Goal: Transaction & Acquisition: Download file/media

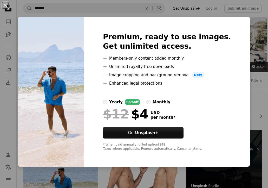
scroll to position [104, 0]
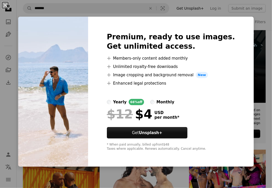
click at [257, 17] on div "An X shape Premium, ready to use images. Get unlimited access. A plus sign Memb…" at bounding box center [136, 94] width 272 height 188
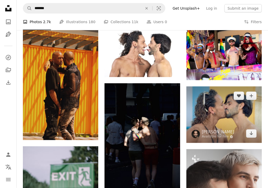
scroll to position [260, 0]
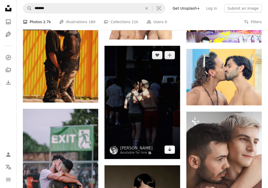
click at [170, 149] on icon "Download" at bounding box center [169, 150] width 3 height 4
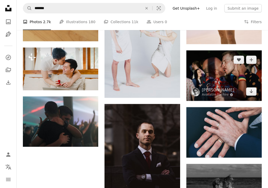
scroll to position [546, 0]
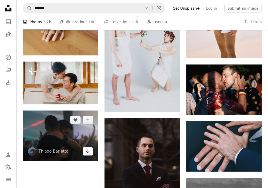
click at [90, 152] on icon "Arrow pointing down" at bounding box center [88, 151] width 4 height 6
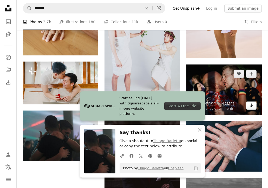
click at [253, 106] on icon "Download" at bounding box center [251, 106] width 3 height 4
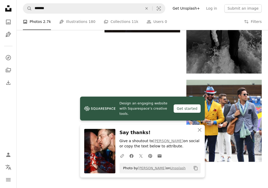
scroll to position [755, 0]
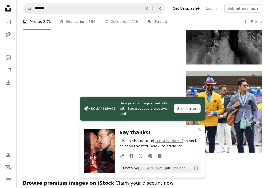
click at [199, 129] on icon "button" at bounding box center [200, 130] width 4 height 4
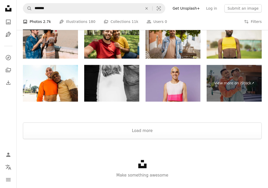
scroll to position [934, 0]
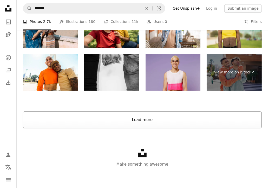
click at [160, 120] on button "Load more" at bounding box center [142, 119] width 239 height 17
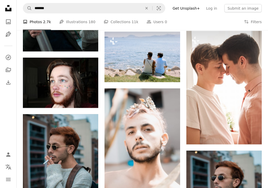
scroll to position [1949, 0]
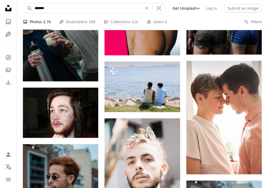
click at [50, 9] on input "*******" at bounding box center [86, 8] width 109 height 10
type input "**********"
click at [23, 3] on button "A magnifying glass" at bounding box center [27, 8] width 9 height 10
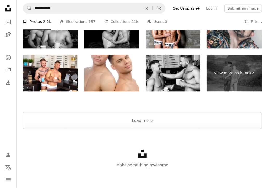
scroll to position [914, 0]
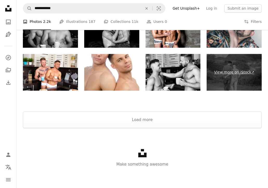
click at [246, 72] on link "View more on iStock ↗" at bounding box center [234, 72] width 55 height 37
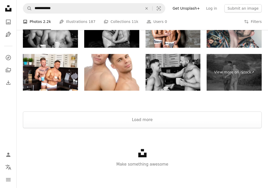
click at [186, 73] on img at bounding box center [173, 72] width 55 height 37
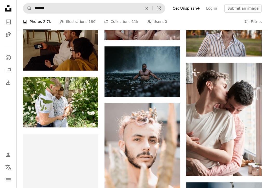
scroll to position [1949, 0]
